Goal: Task Accomplishment & Management: Use online tool/utility

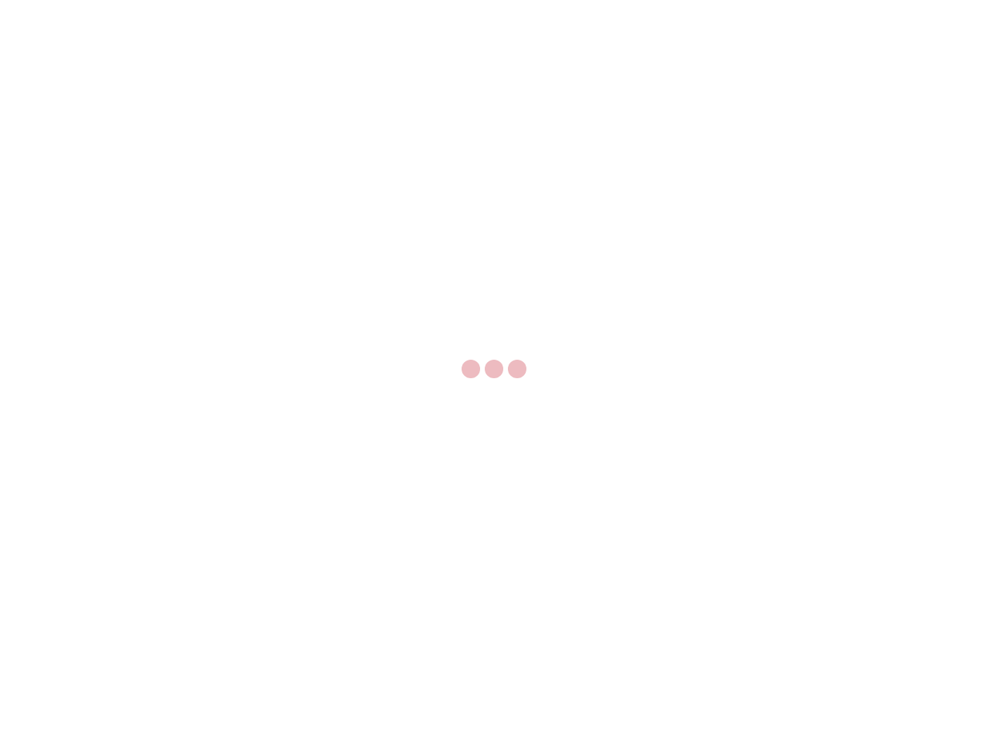
select select "US"
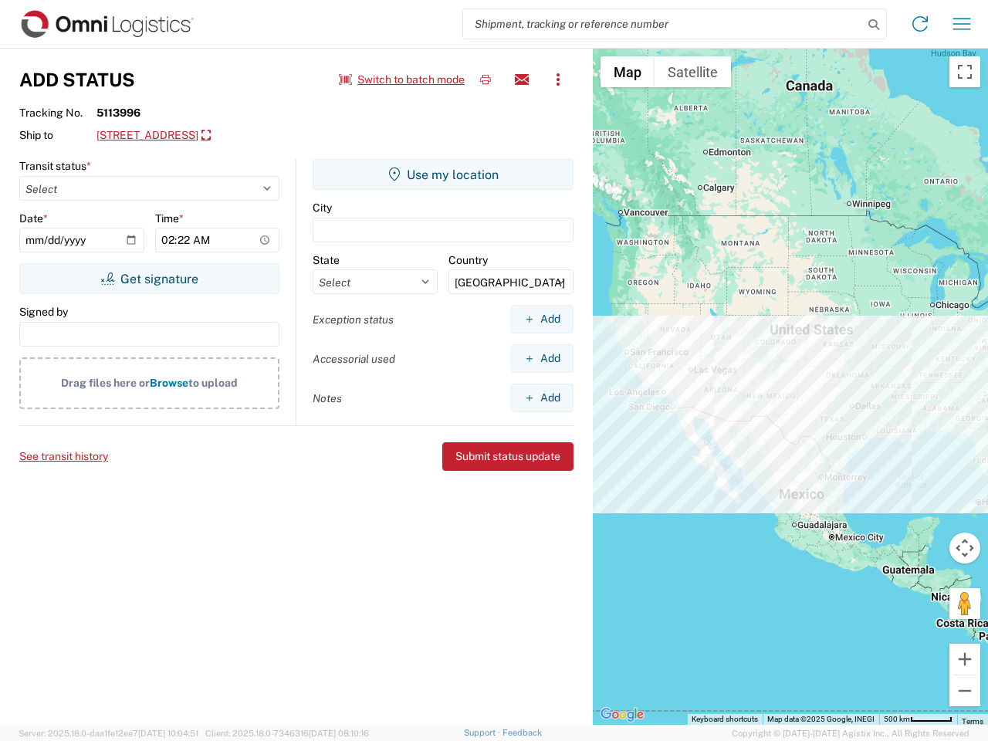
click at [663, 24] on input "search" at bounding box center [663, 23] width 400 height 29
click at [874, 25] on icon at bounding box center [874, 25] width 22 height 22
click at [920, 24] on icon at bounding box center [920, 24] width 25 height 25
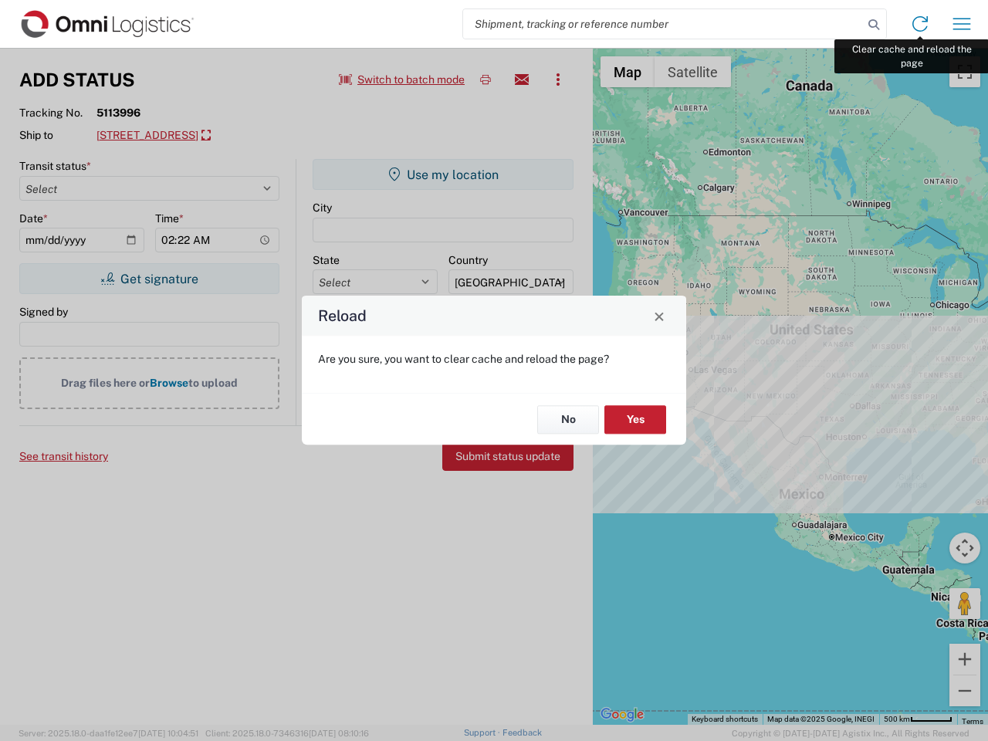
click at [962, 24] on div "Reload Are you sure, you want to clear cache and reload the page? No Yes" at bounding box center [494, 370] width 988 height 741
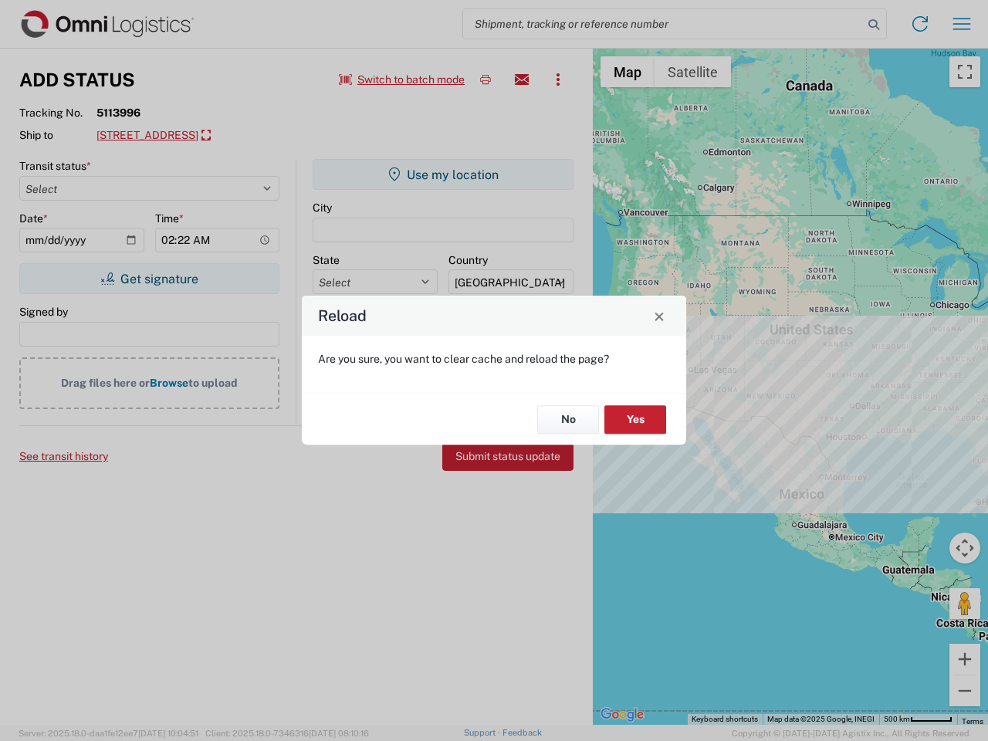
click at [402, 80] on div "Reload Are you sure, you want to clear cache and reload the page? No Yes" at bounding box center [494, 370] width 988 height 741
click at [486, 80] on div "Reload Are you sure, you want to clear cache and reload the page? No Yes" at bounding box center [494, 370] width 988 height 741
click at [522, 80] on div "Reload Are you sure, you want to clear cache and reload the page? No Yes" at bounding box center [494, 370] width 988 height 741
click at [558, 80] on div "Reload Are you sure, you want to clear cache and reload the page? No Yes" at bounding box center [494, 370] width 988 height 741
click at [236, 136] on div "Reload Are you sure, you want to clear cache and reload the page? No Yes" at bounding box center [494, 370] width 988 height 741
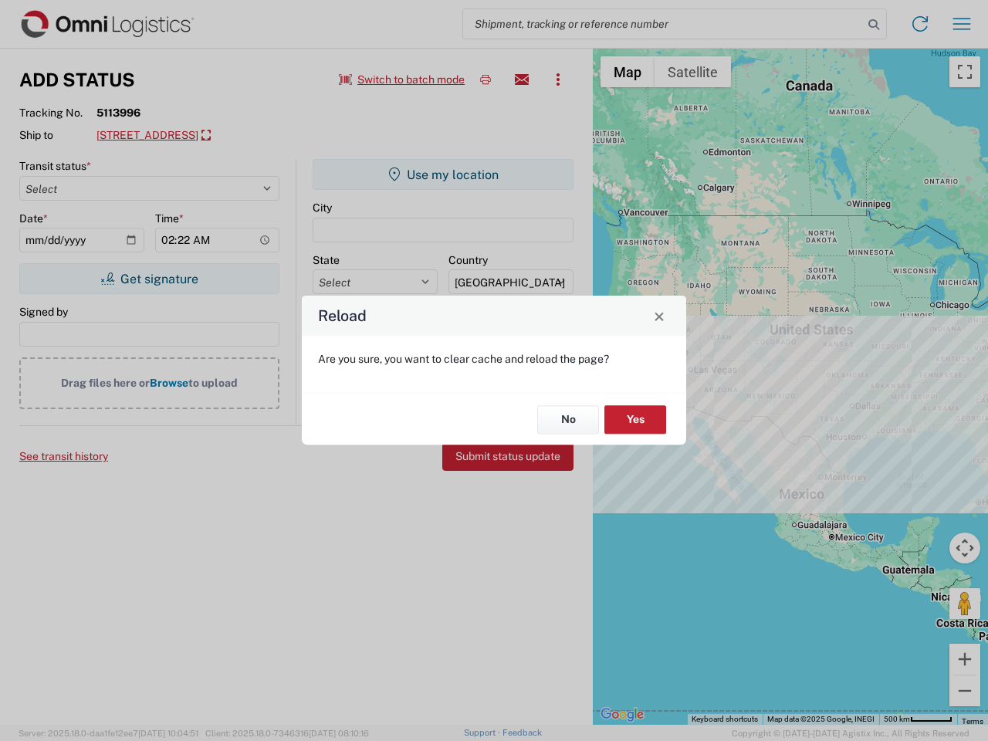
click at [149, 279] on div "Reload Are you sure, you want to clear cache and reload the page? No Yes" at bounding box center [494, 370] width 988 height 741
